Goal: Information Seeking & Learning: Learn about a topic

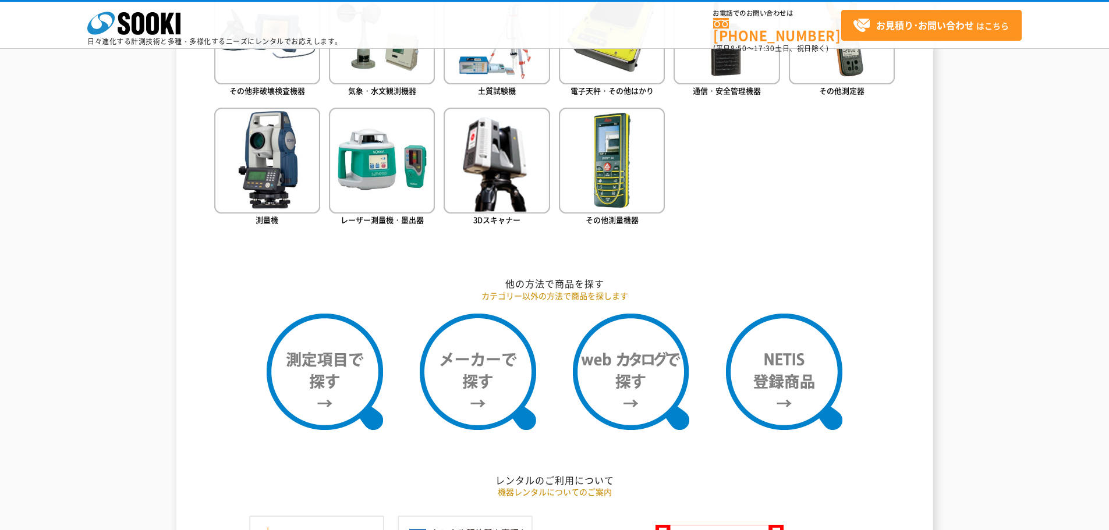
scroll to position [641, 0]
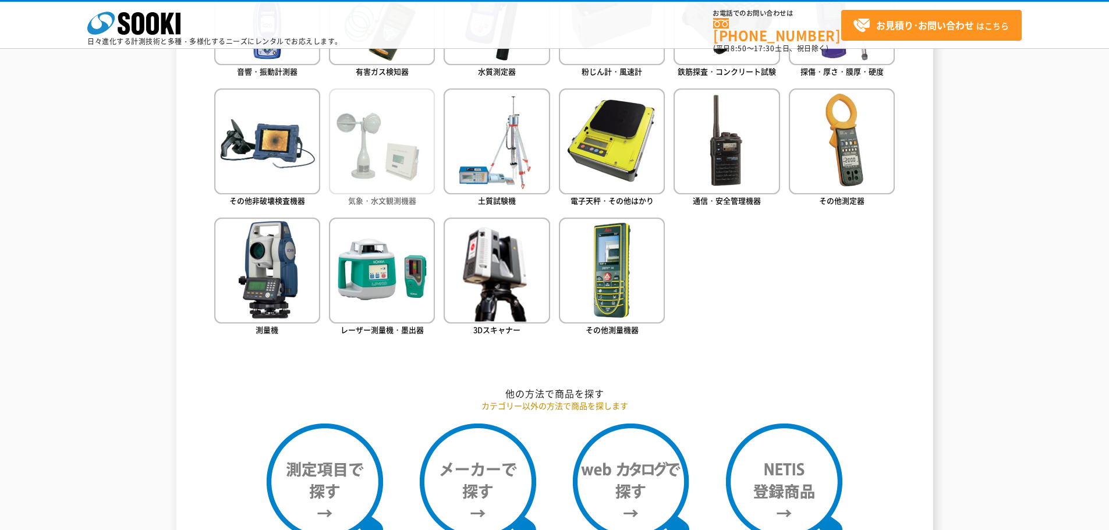
click at [390, 182] on img at bounding box center [382, 142] width 106 height 106
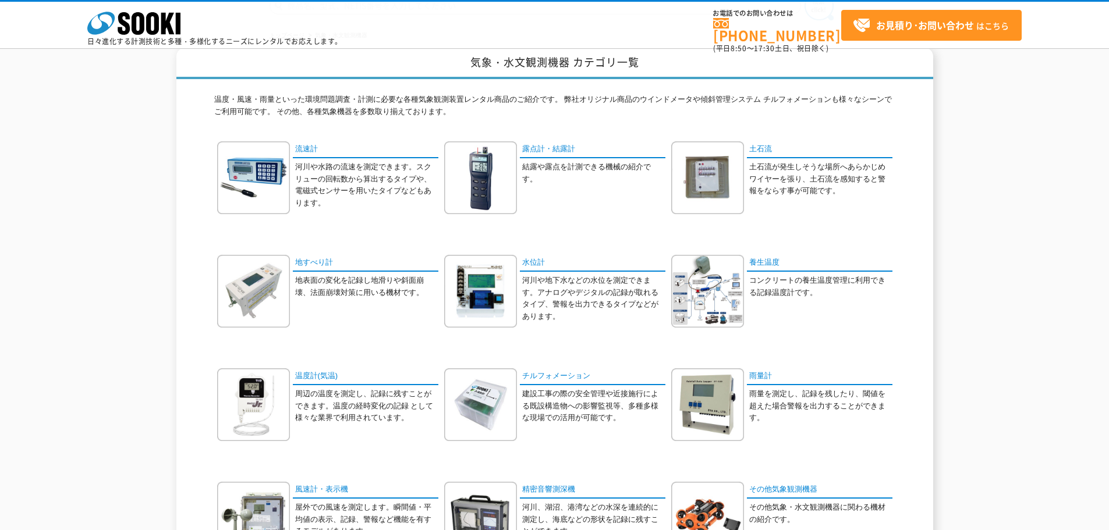
scroll to position [233, 0]
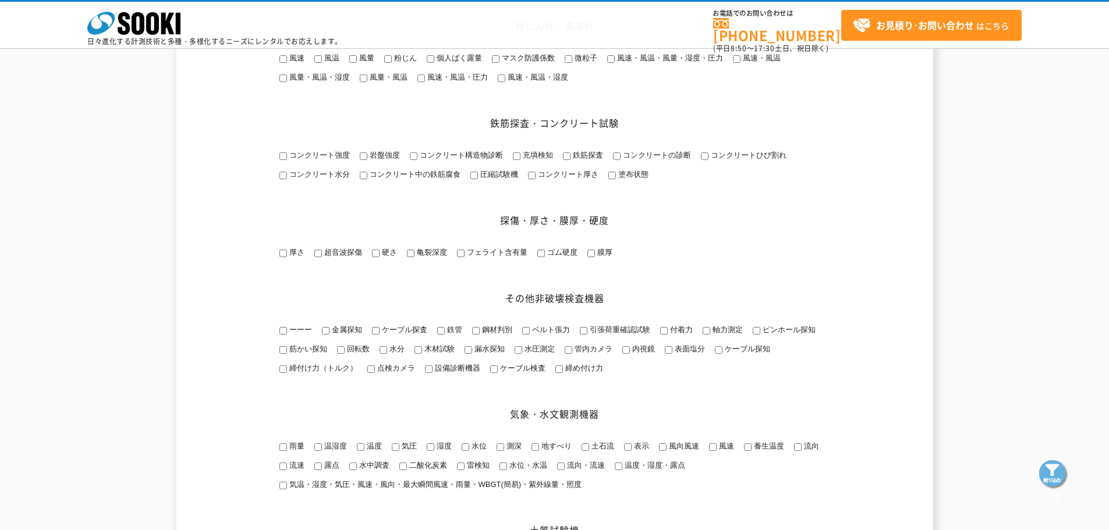
scroll to position [815, 0]
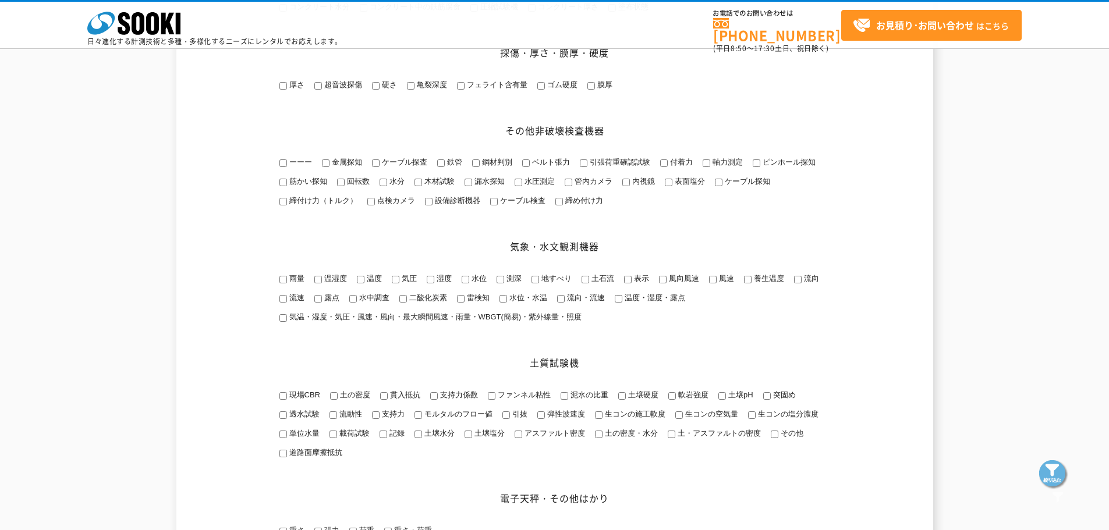
click at [285, 322] on input "気温・湿度・気圧・風速・風向・最大瞬間風速・雨量・WBGT(簡易)・紫外線量・照度" at bounding box center [284, 318] width 8 height 8
checkbox input "true"
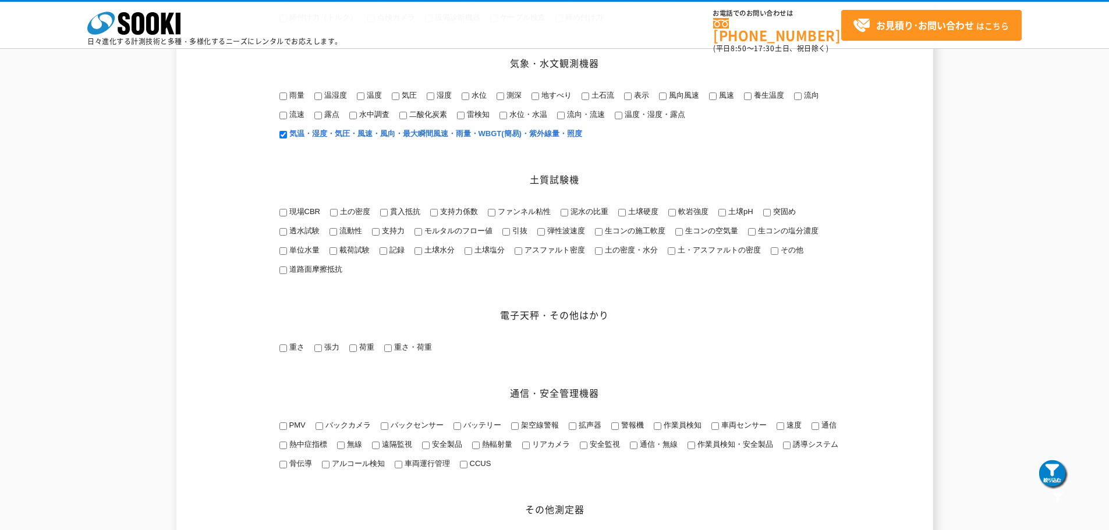
scroll to position [1048, 0]
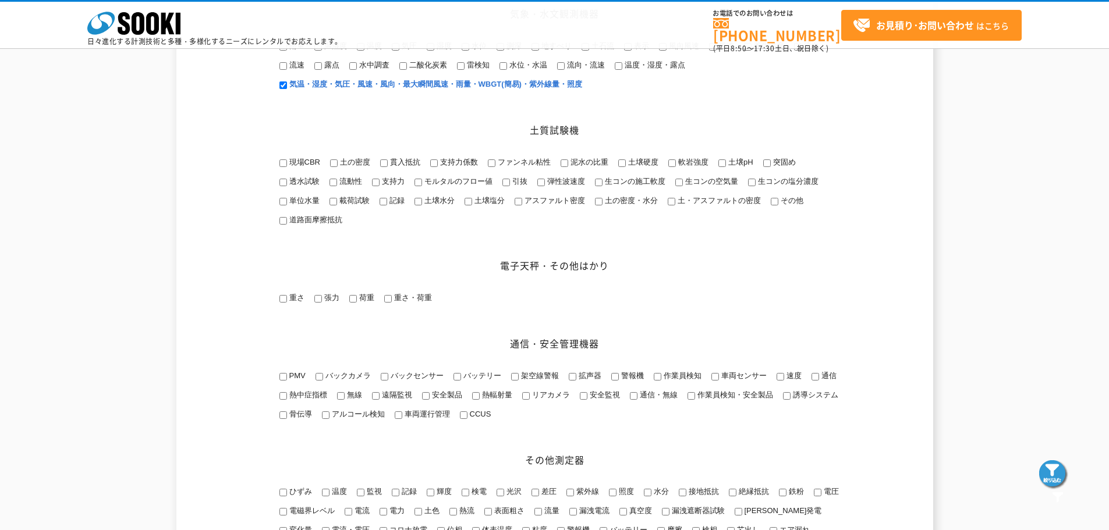
click at [1057, 476] on img at bounding box center [1053, 475] width 29 height 29
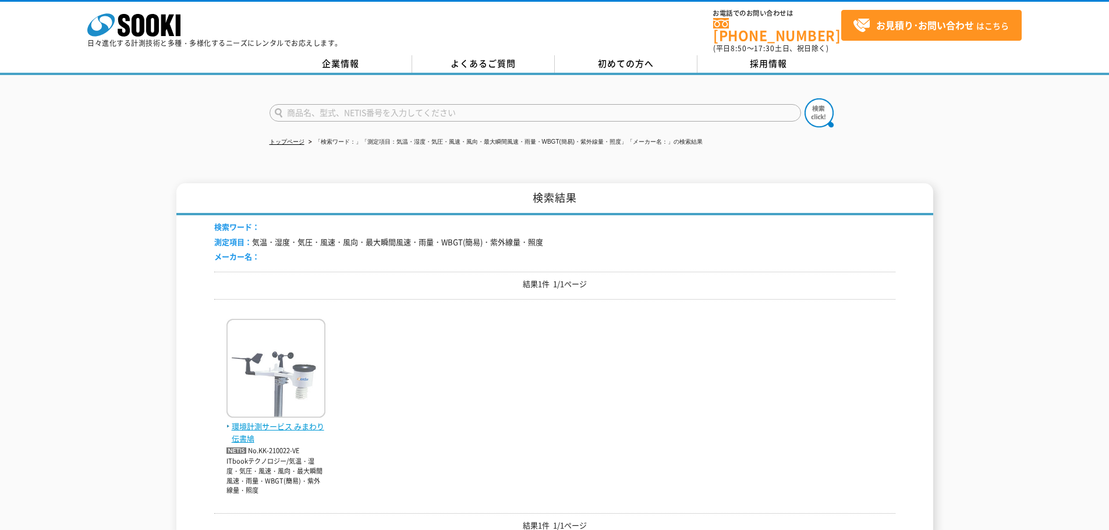
click at [266, 422] on span "環境計測サービス みまわり伝書鳩" at bounding box center [276, 433] width 99 height 24
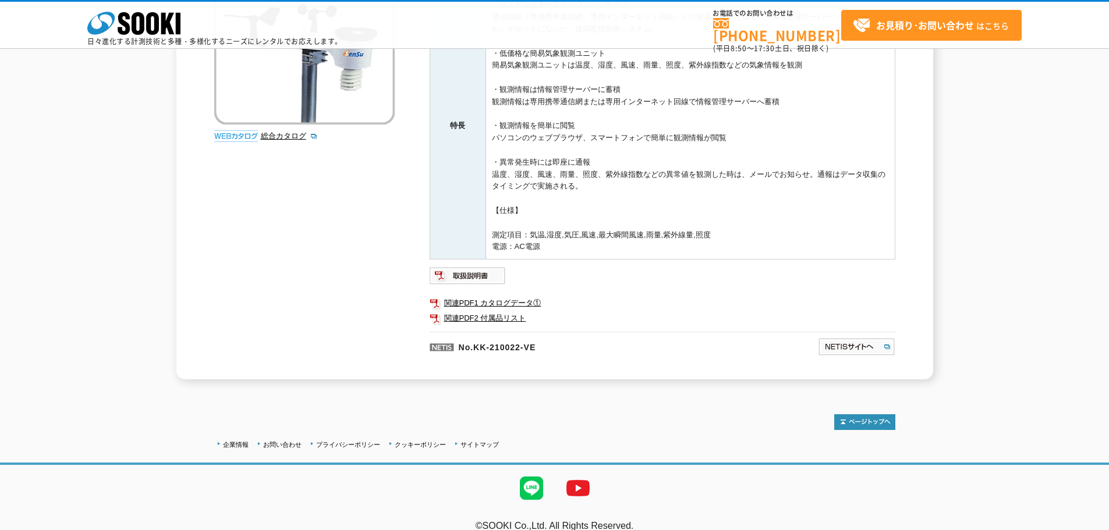
scroll to position [258, 0]
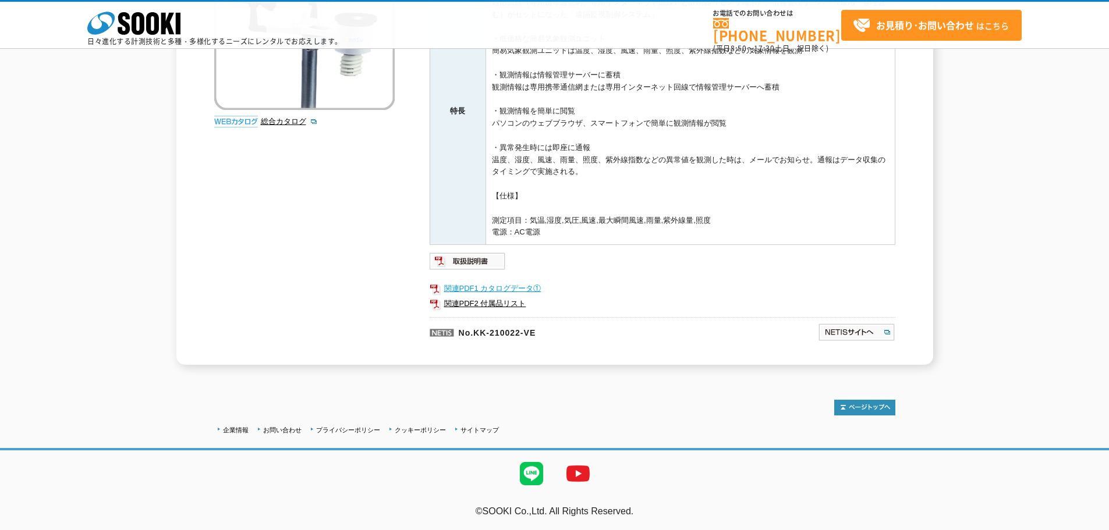
click at [522, 284] on link "関連PDF1 カタログデータ①" at bounding box center [663, 288] width 466 height 15
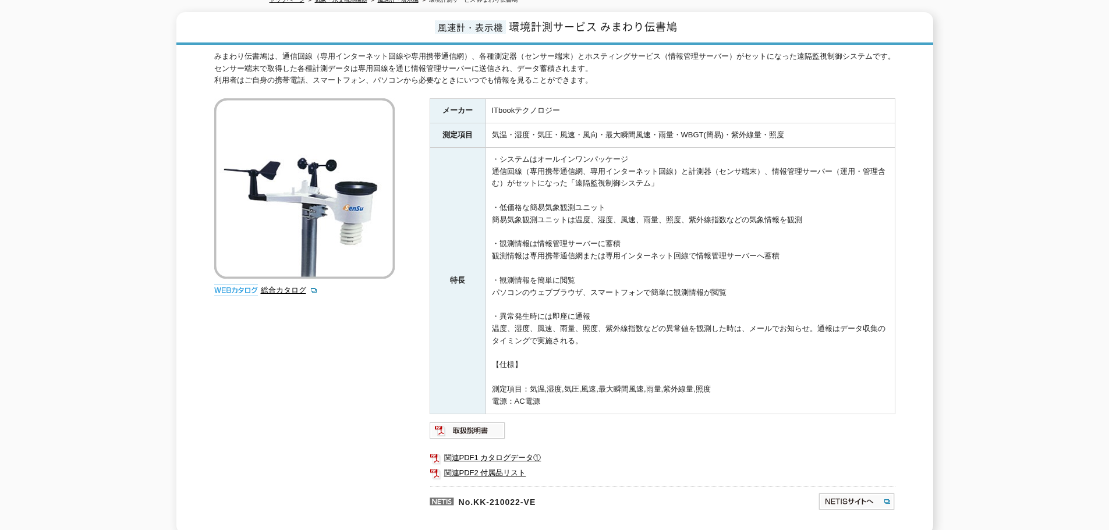
scroll to position [0, 0]
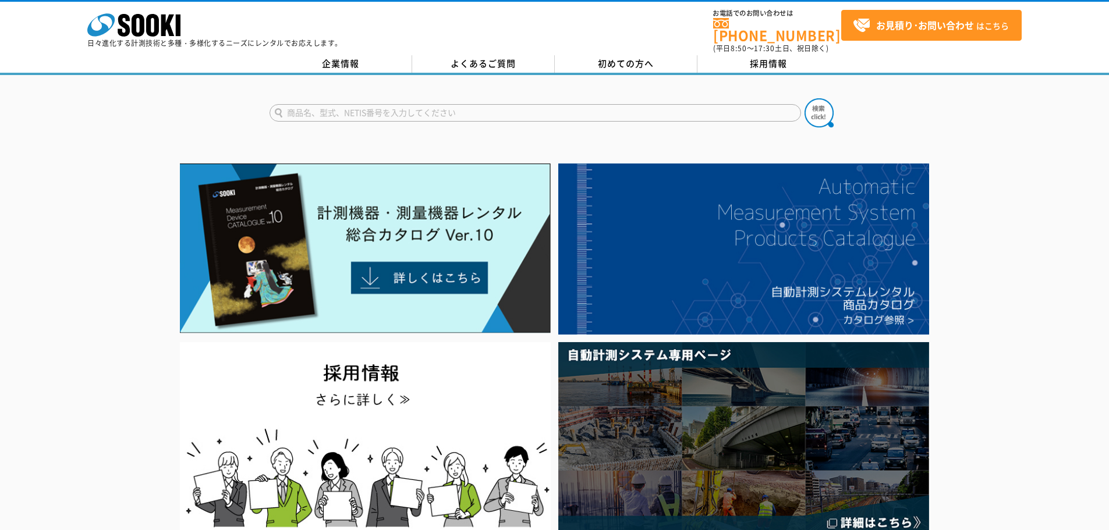
click at [465, 104] on input "text" at bounding box center [536, 112] width 532 height 17
type input "0240"
click at [805, 98] on button at bounding box center [819, 112] width 29 height 29
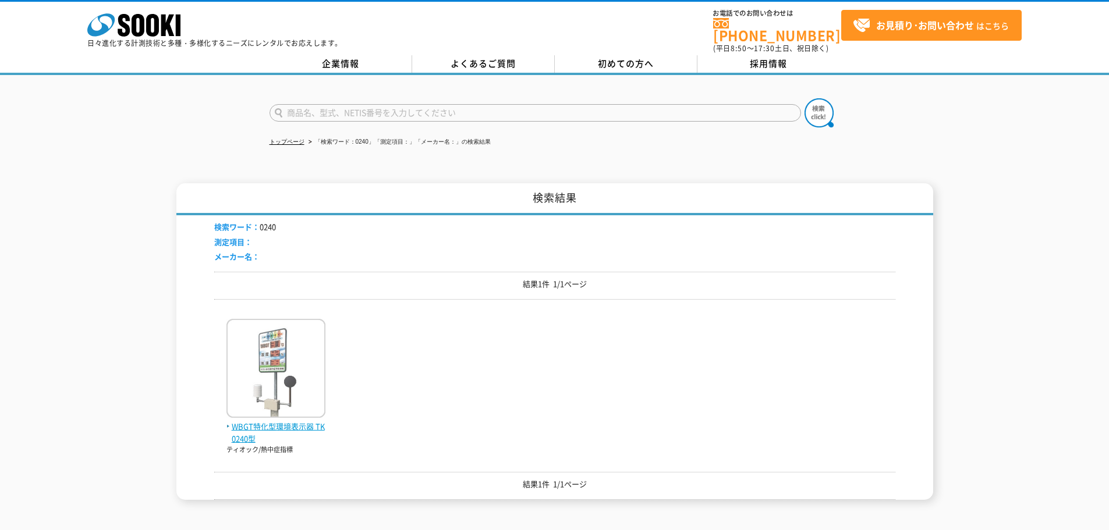
click at [299, 366] on img at bounding box center [276, 370] width 99 height 102
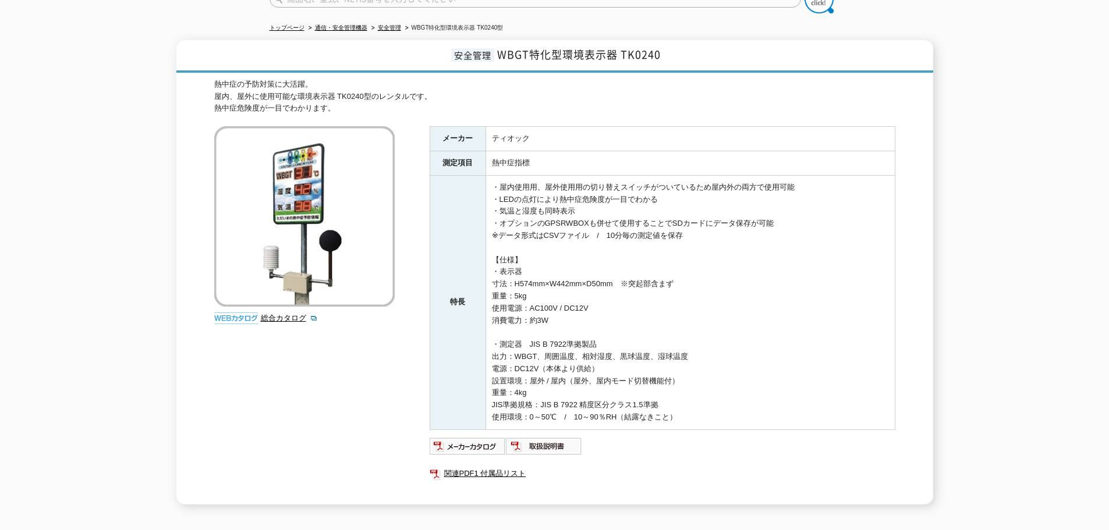
scroll to position [200, 0]
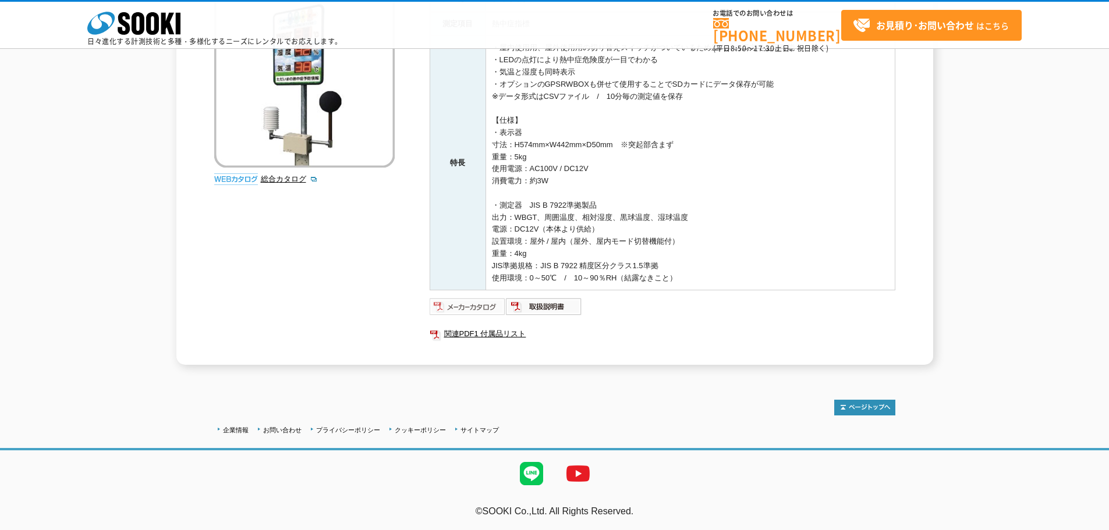
click at [463, 308] on img at bounding box center [468, 307] width 76 height 19
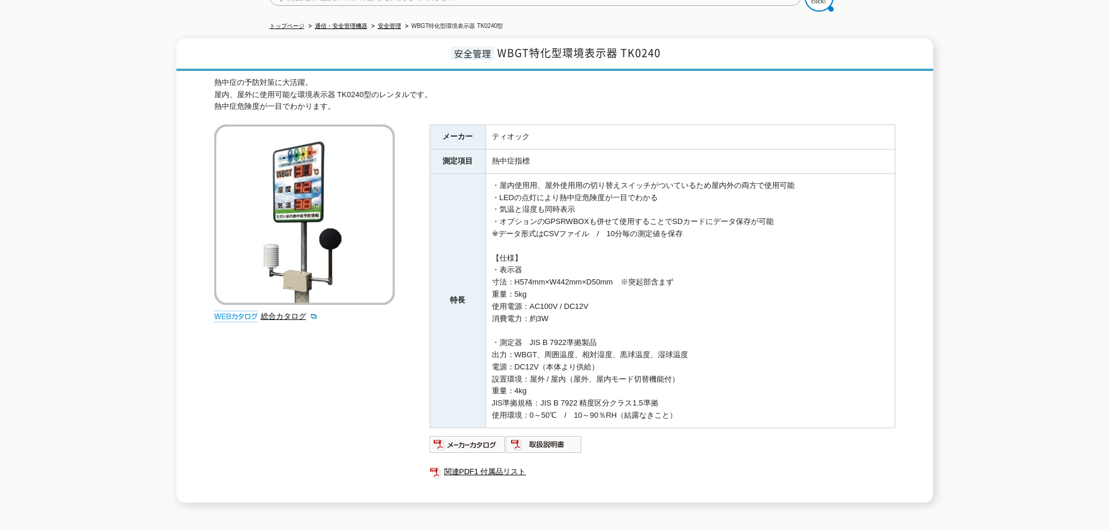
scroll to position [0, 0]
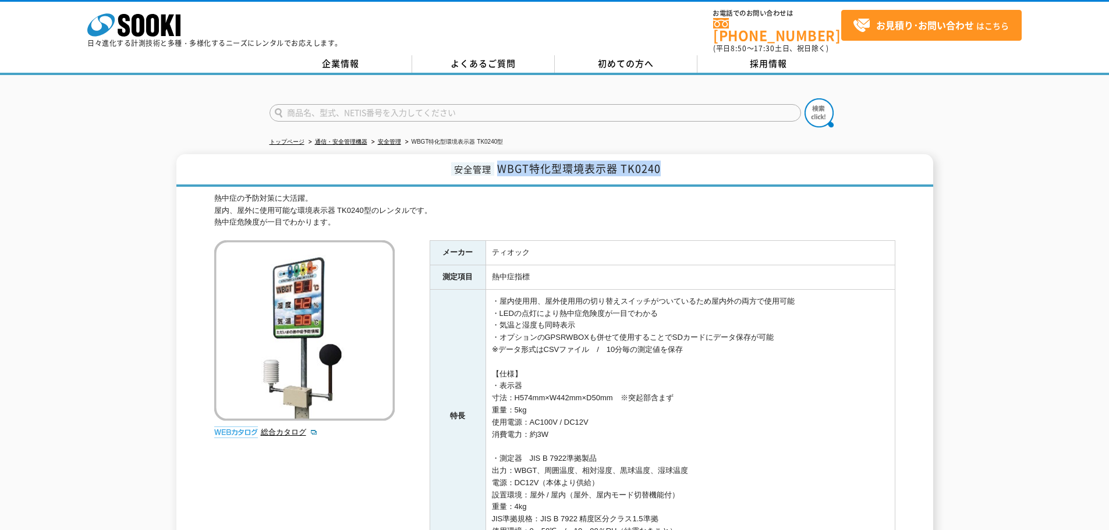
drag, startPoint x: 498, startPoint y: 161, endPoint x: 676, endPoint y: 165, distance: 177.6
click at [676, 165] on h1 "安全管理 WBGT特化型環境表示器 TK0240" at bounding box center [554, 170] width 757 height 33
copy span "WBGT特化型環境表示器 TK0240"
